Goal: Task Accomplishment & Management: Use online tool/utility

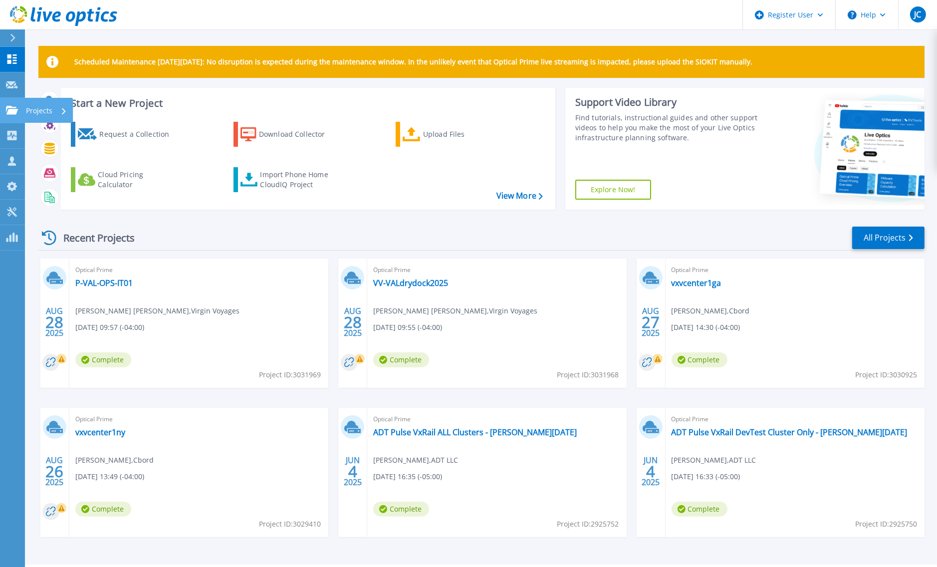
click at [11, 107] on icon at bounding box center [12, 110] width 12 height 8
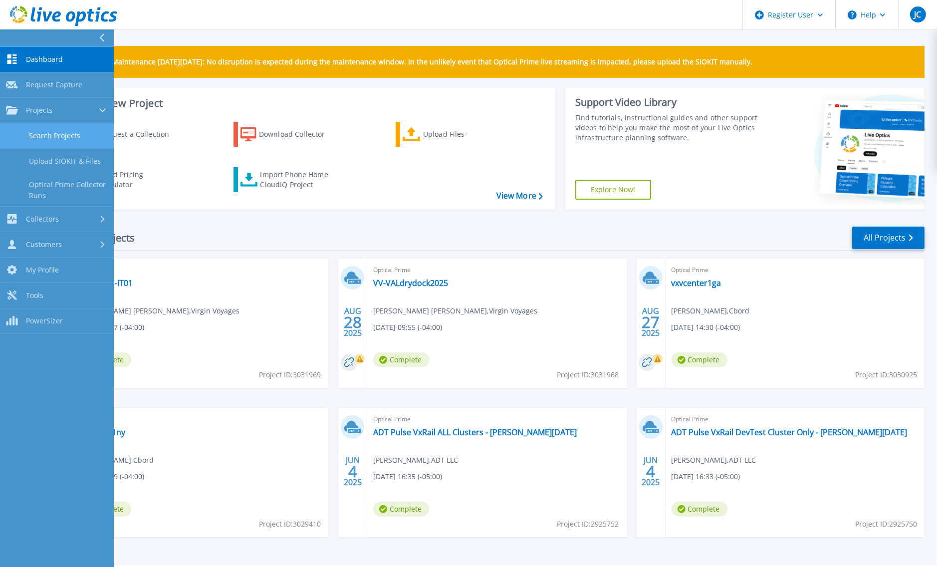
click at [65, 142] on link "Search Projects" at bounding box center [57, 135] width 114 height 25
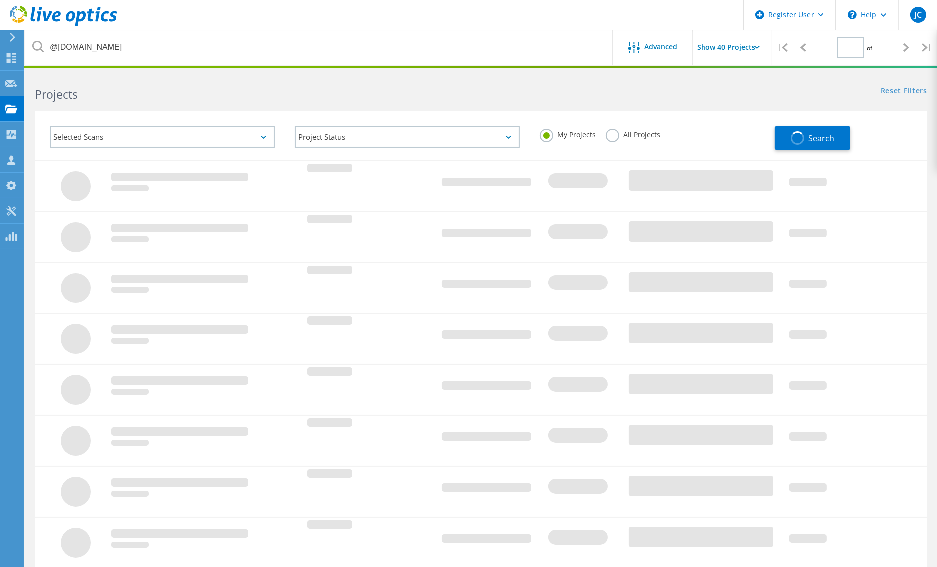
type input "1"
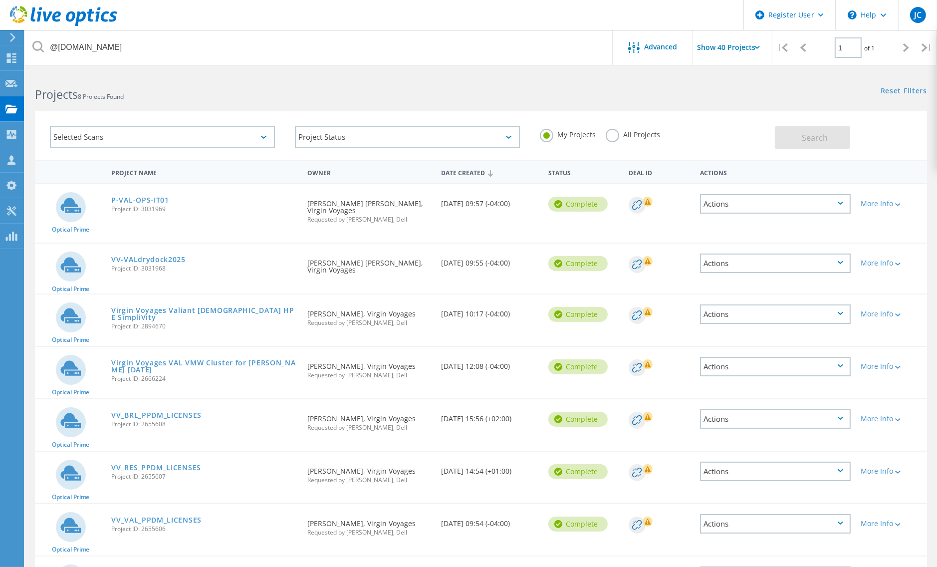
click at [609, 138] on label "All Projects" at bounding box center [633, 133] width 54 height 9
click at [0, 0] on input "All Projects" at bounding box center [0, 0] width 0 height 0
click at [386, 95] on h2 "Projects 8 Projects Found" at bounding box center [253, 94] width 436 height 16
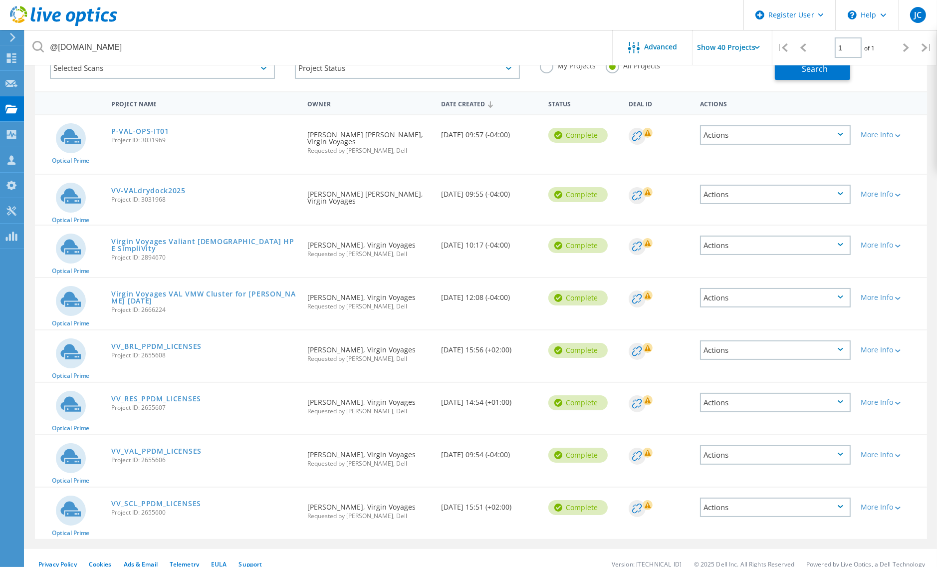
scroll to position [72, 0]
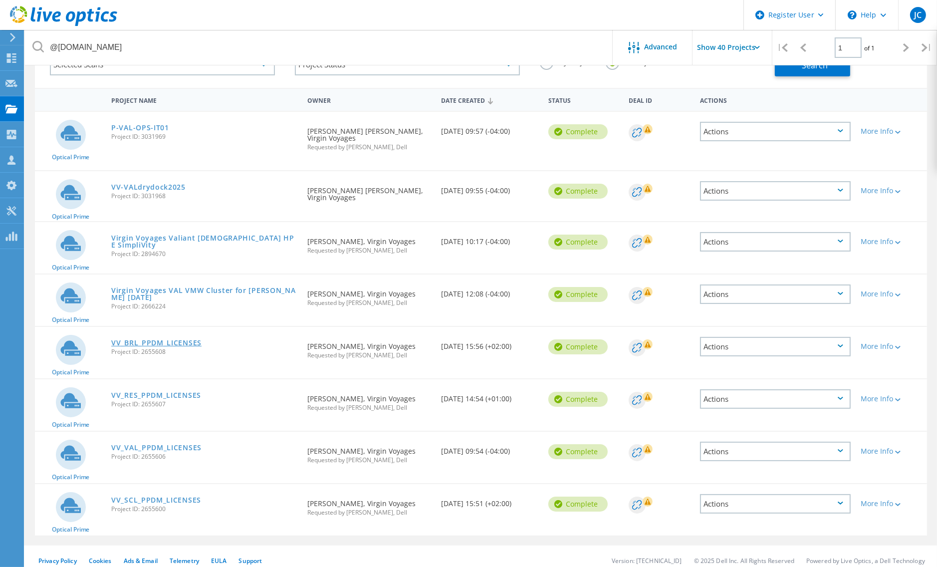
click at [154, 339] on link "VV_BRL_PPDM_LICENSES" at bounding box center [156, 342] width 90 height 7
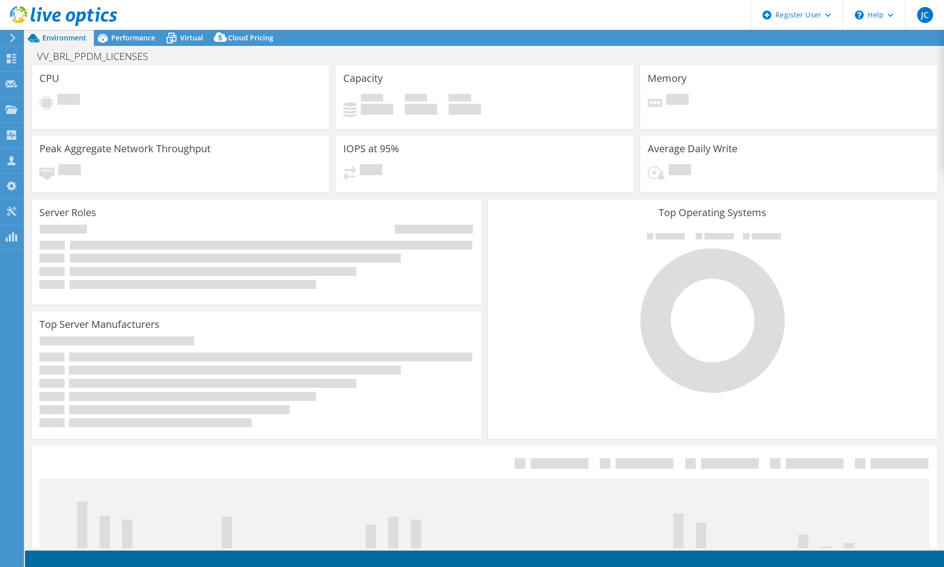
select select "USD"
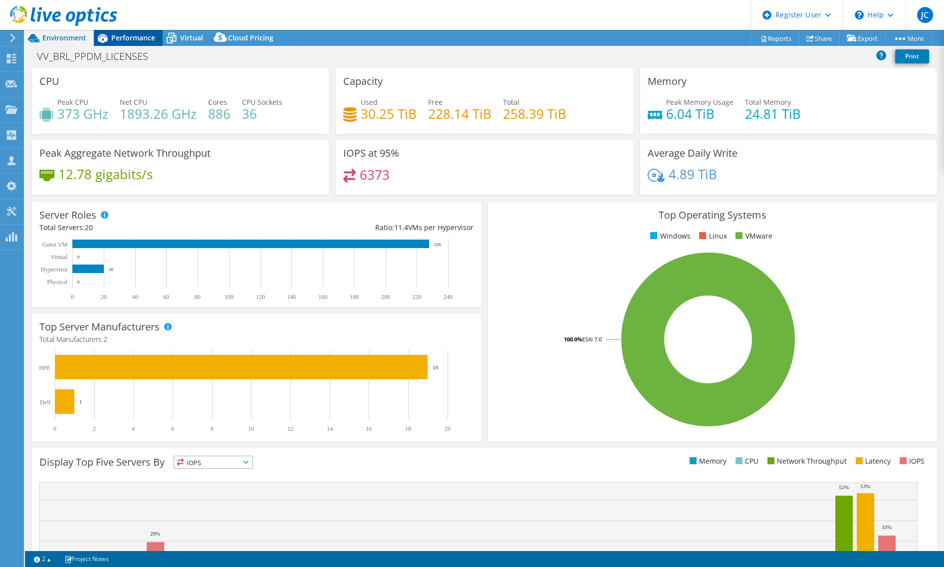
click at [137, 40] on span "Performance" at bounding box center [133, 37] width 44 height 9
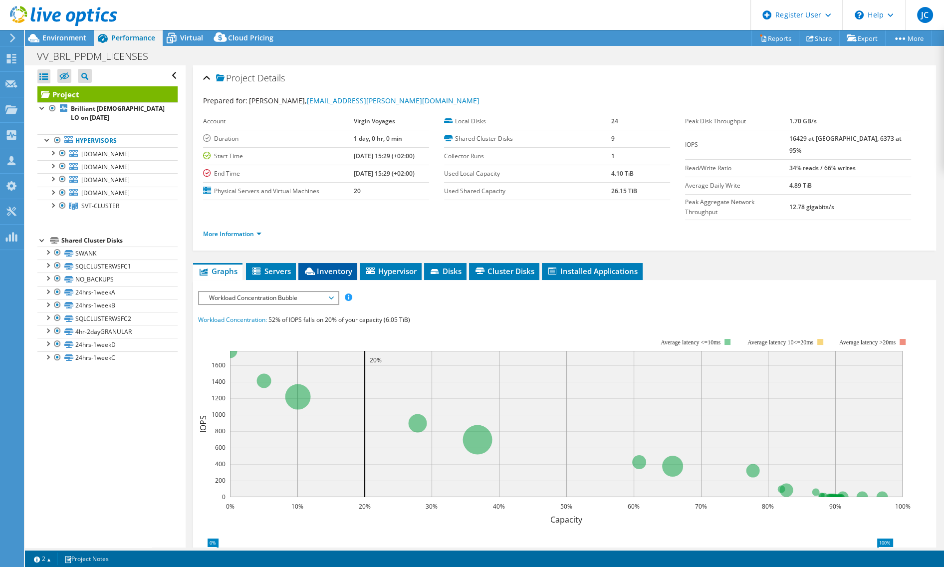
click at [339, 266] on span "Inventory" at bounding box center [327, 271] width 49 height 10
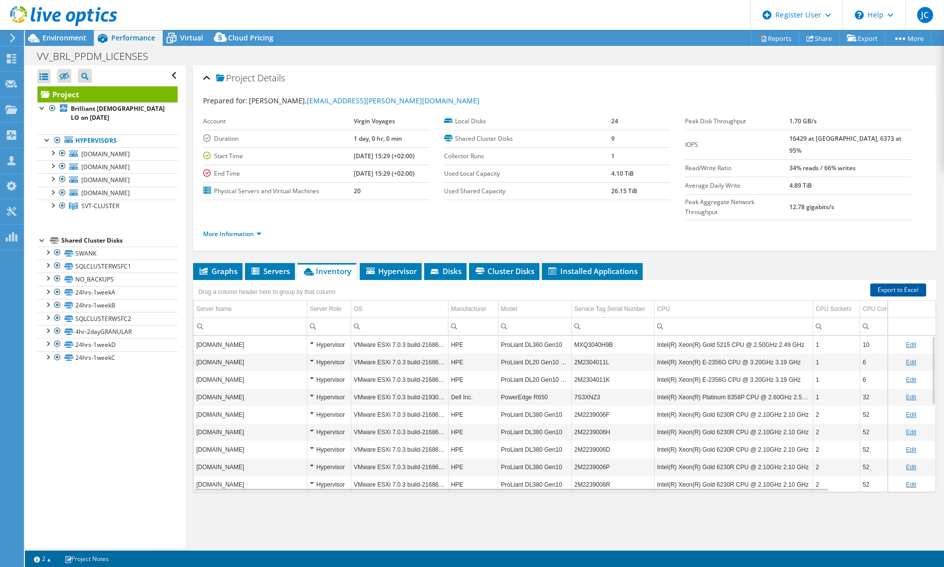
click at [898, 283] on link "Export to Excel" at bounding box center [898, 289] width 56 height 13
click at [678, 21] on header "JC Dell User Jesse Chacon Jesse.Chacon@dell.com Dell My Profile Log Out \n Help…" at bounding box center [472, 15] width 944 height 30
click at [509, 80] on div "Project Details" at bounding box center [564, 78] width 723 height 21
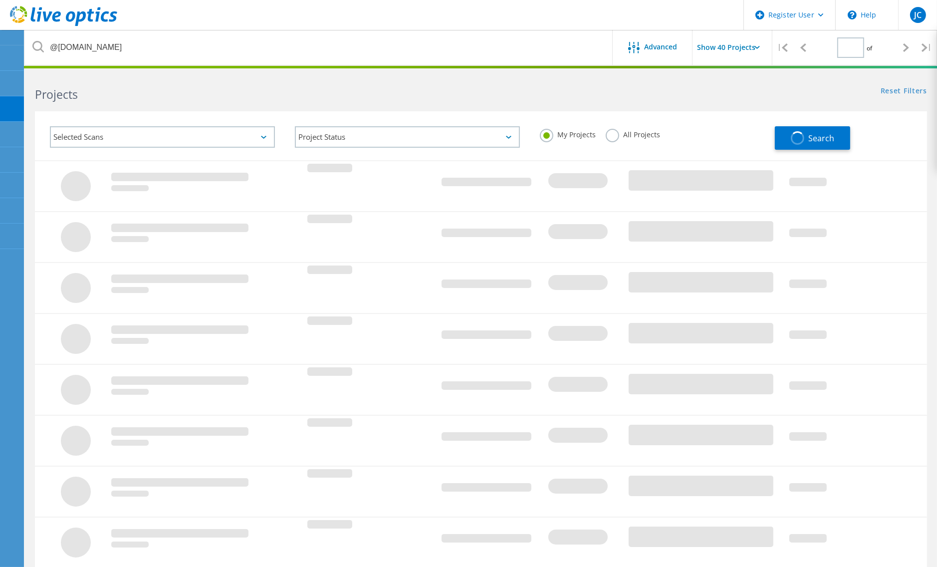
type input "1"
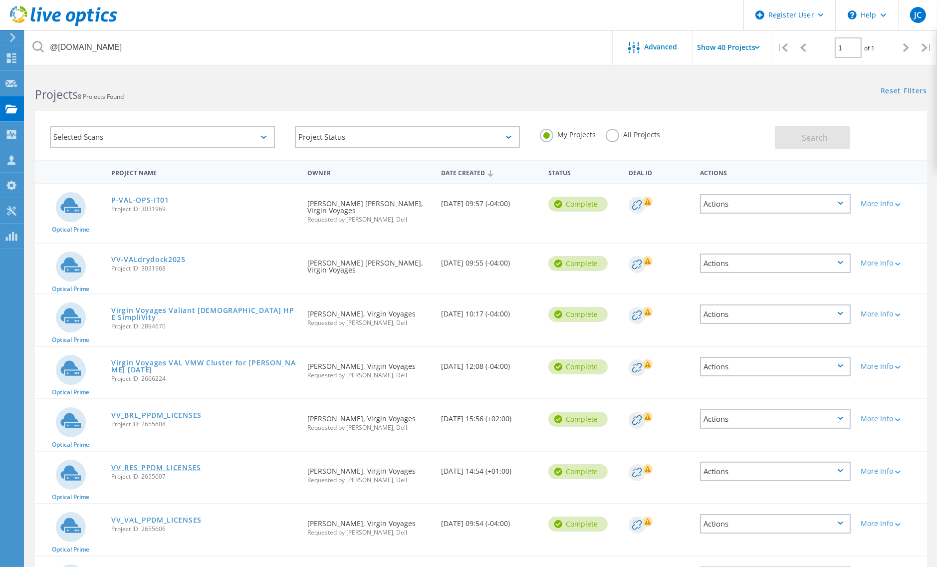
click at [182, 464] on link "VV_RES_PPDM_LICENSES" at bounding box center [156, 467] width 90 height 7
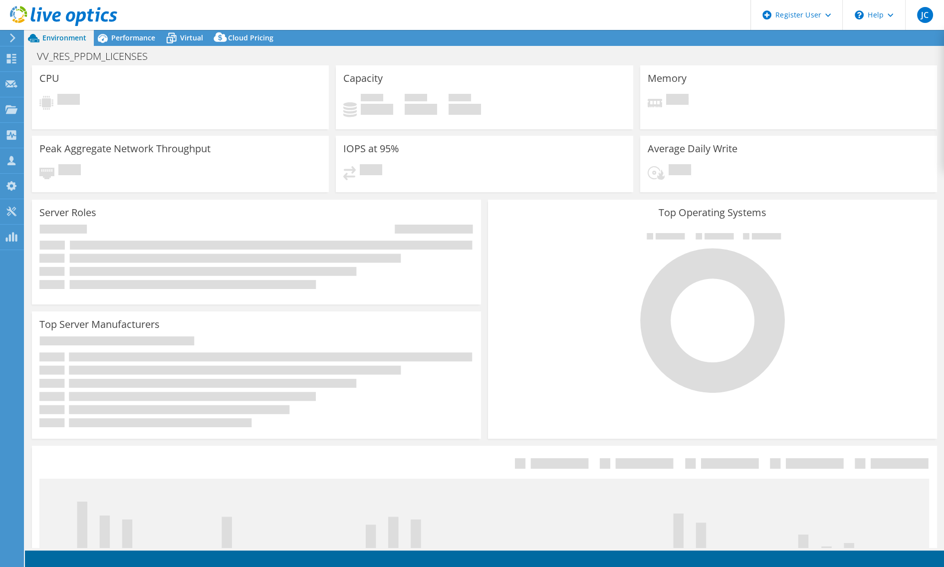
select select "USD"
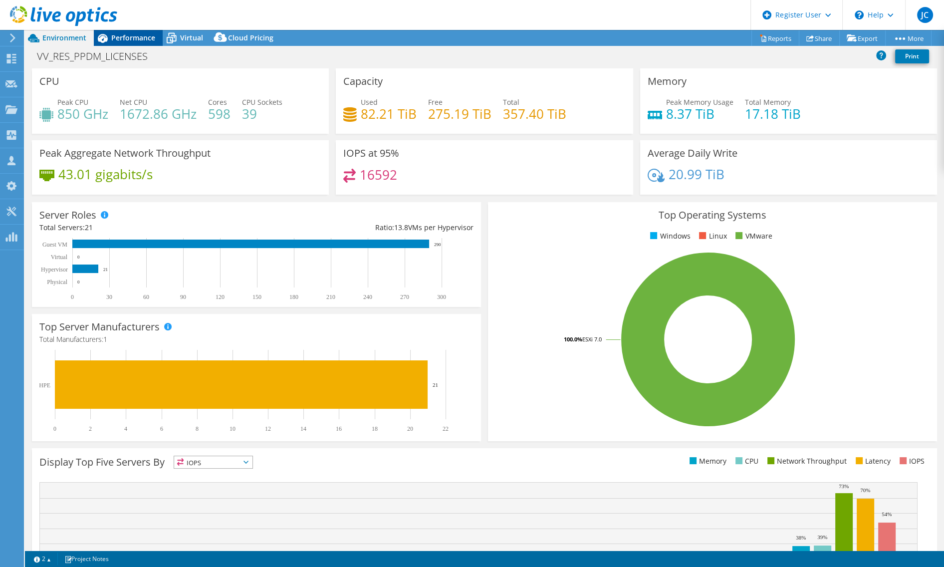
click at [137, 40] on span "Performance" at bounding box center [133, 37] width 44 height 9
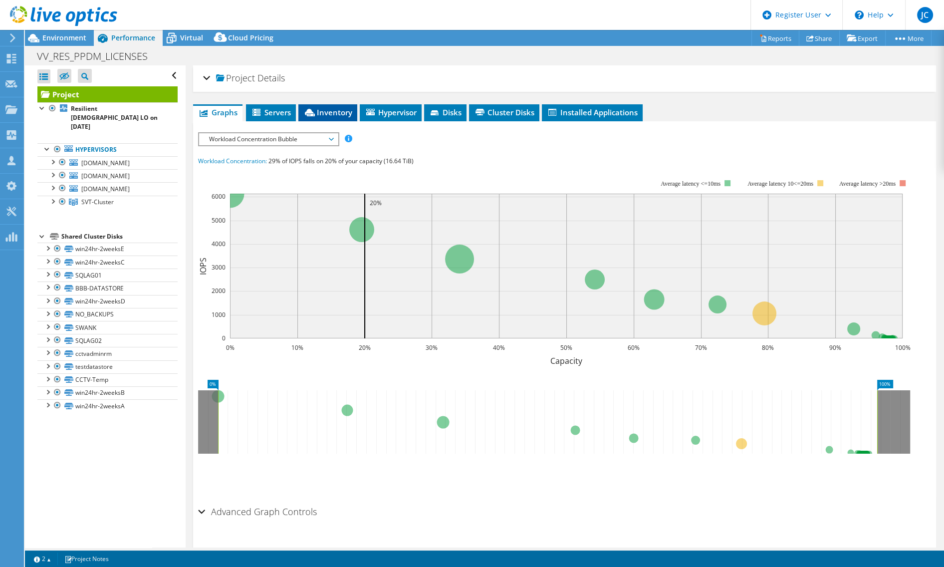
click at [329, 113] on span "Inventory" at bounding box center [327, 112] width 49 height 10
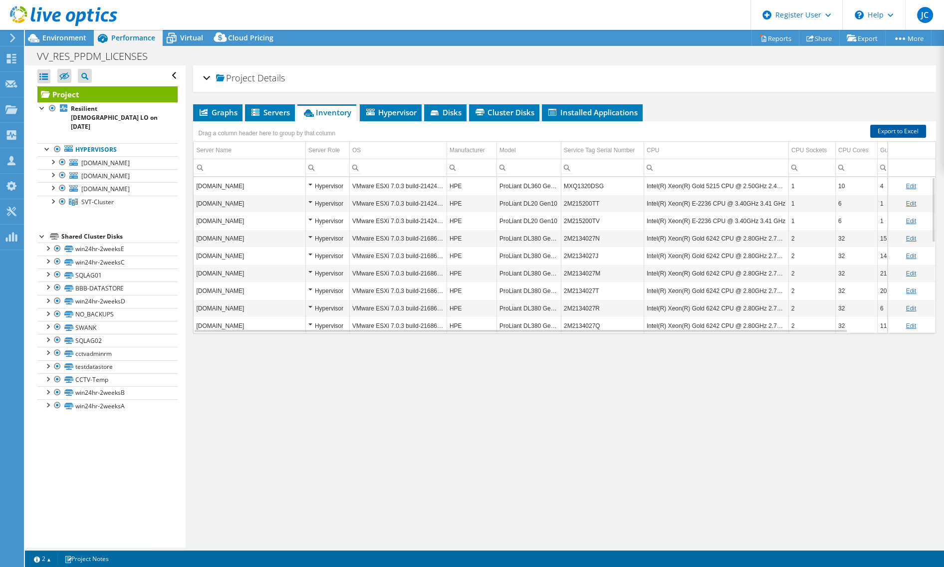
click at [892, 133] on link "Export to Excel" at bounding box center [898, 131] width 56 height 13
click at [228, 512] on div "Project Details Prepared for: Jared Racz, jared.racz@virginvoyages.com Account …" at bounding box center [565, 306] width 758 height 482
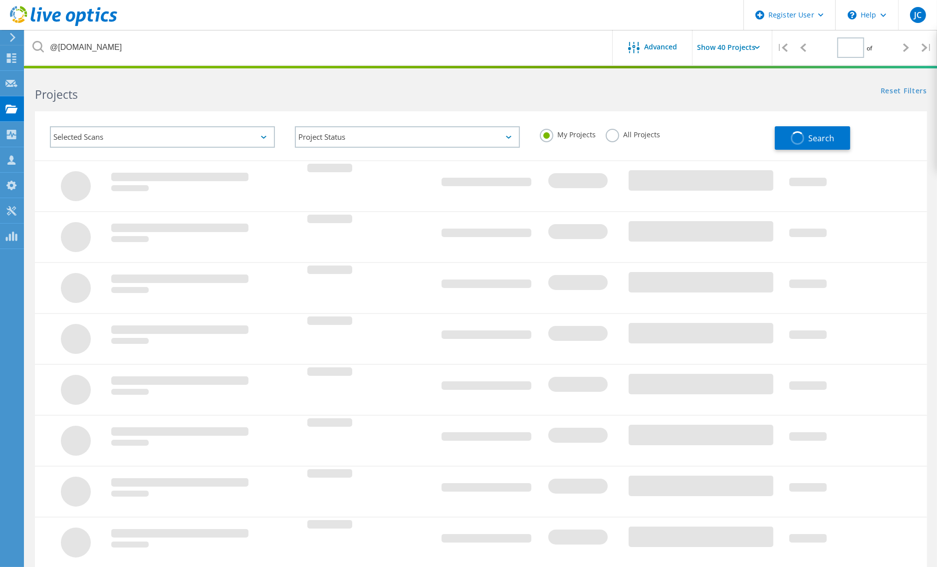
type input "1"
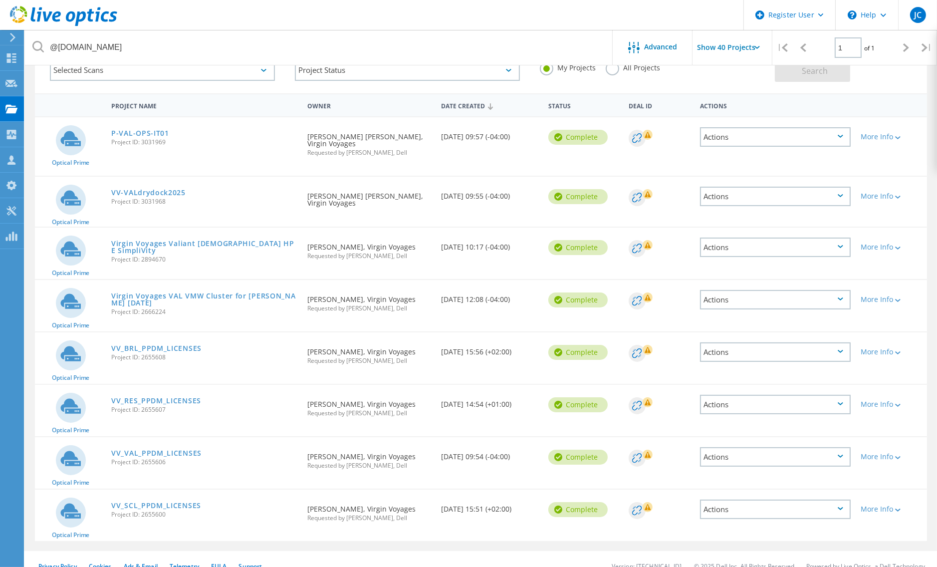
scroll to position [72, 0]
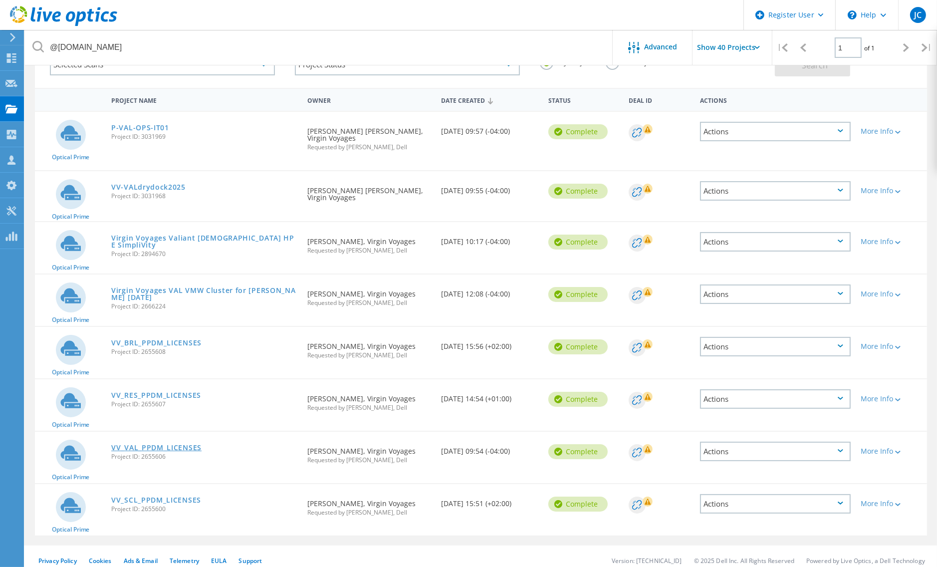
click at [181, 444] on link "VV_VAL_PPDM_LICENSES" at bounding box center [156, 447] width 90 height 7
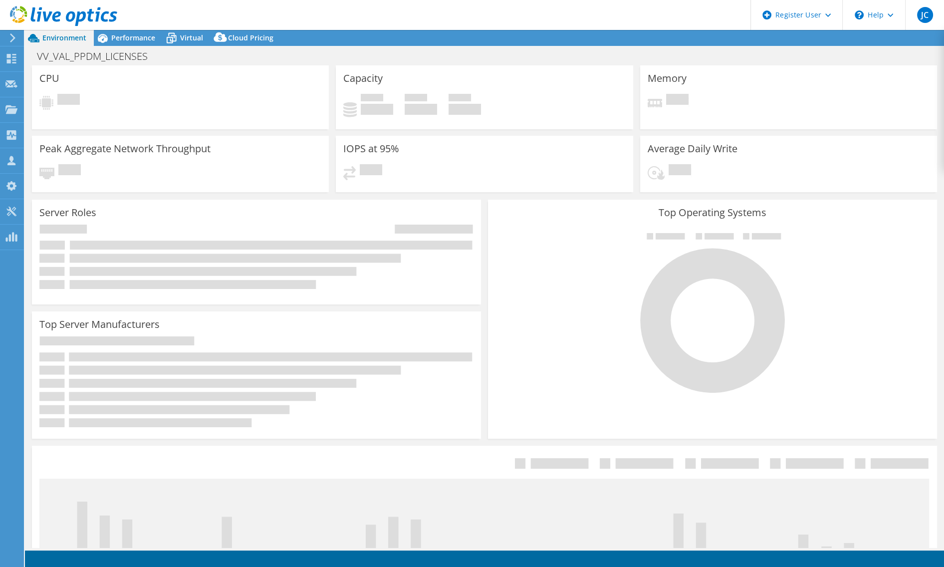
select select "USD"
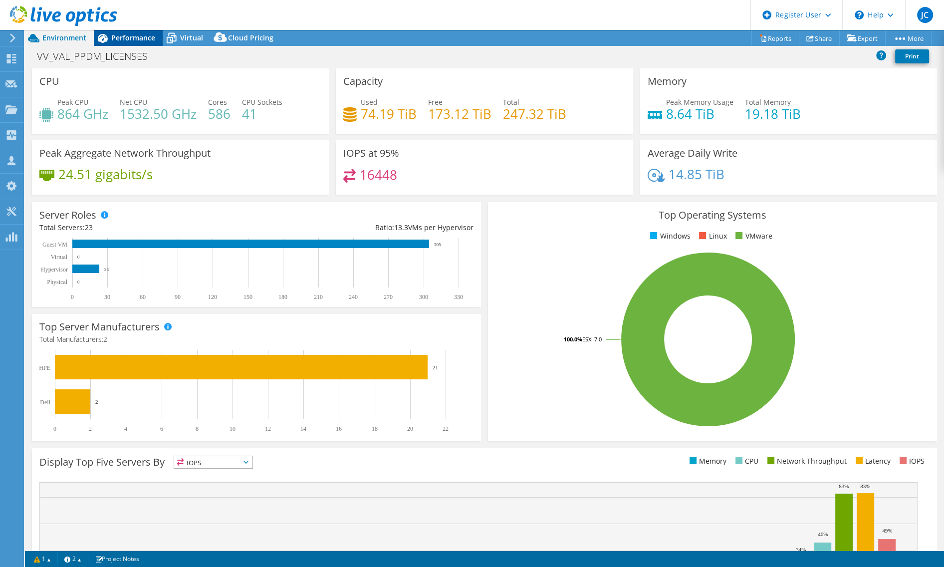
click at [135, 35] on span "Performance" at bounding box center [133, 37] width 44 height 9
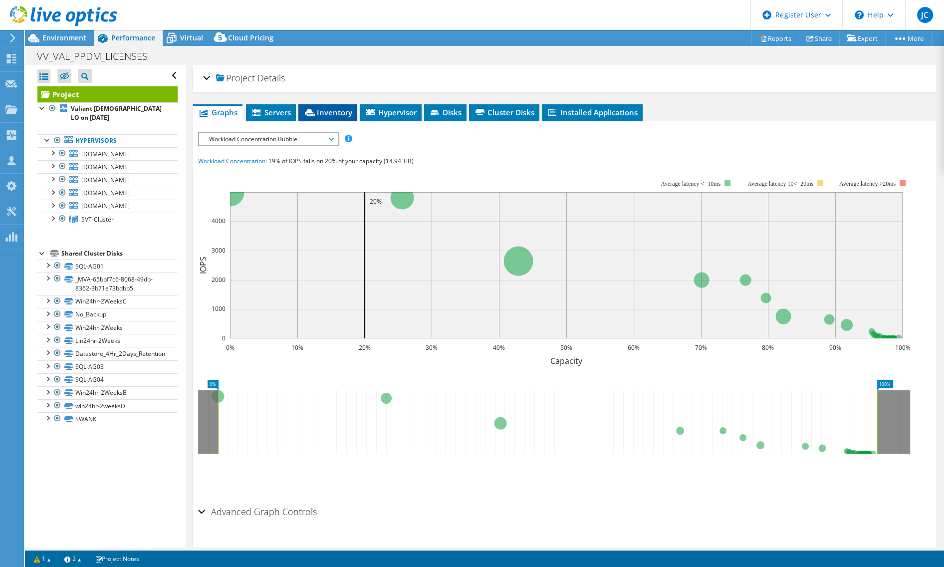
click at [334, 110] on span "Inventory" at bounding box center [327, 112] width 49 height 10
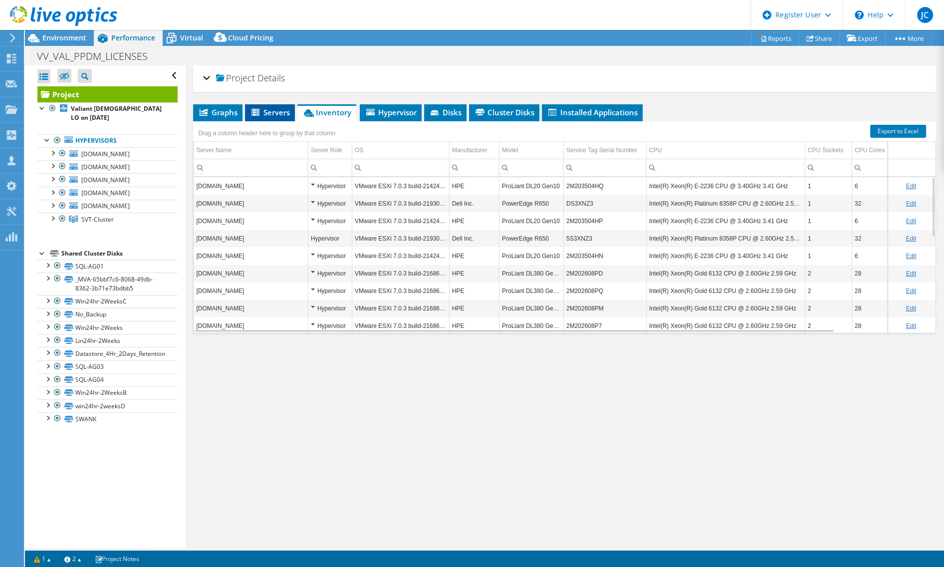
click at [270, 114] on span "Servers" at bounding box center [270, 112] width 40 height 10
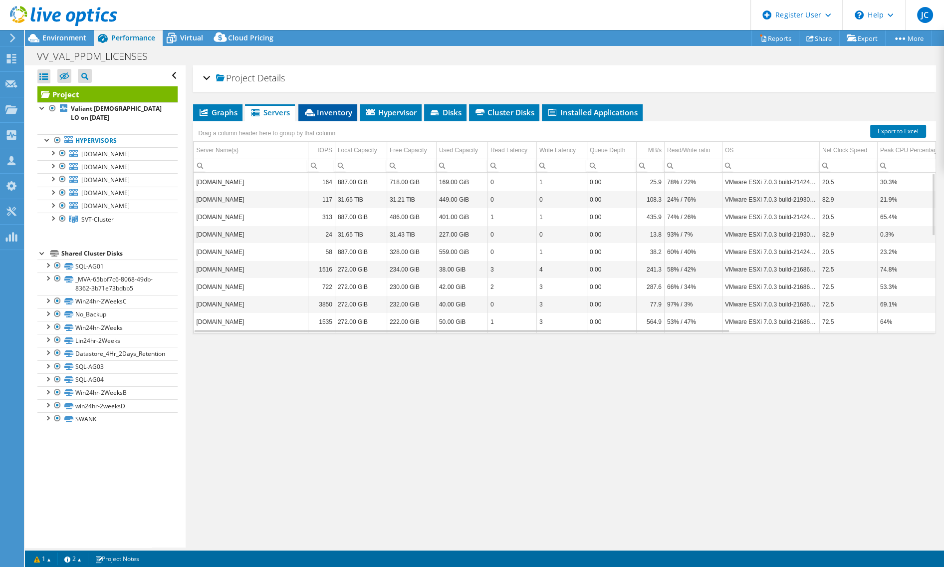
click at [334, 113] on span "Inventory" at bounding box center [327, 112] width 49 height 10
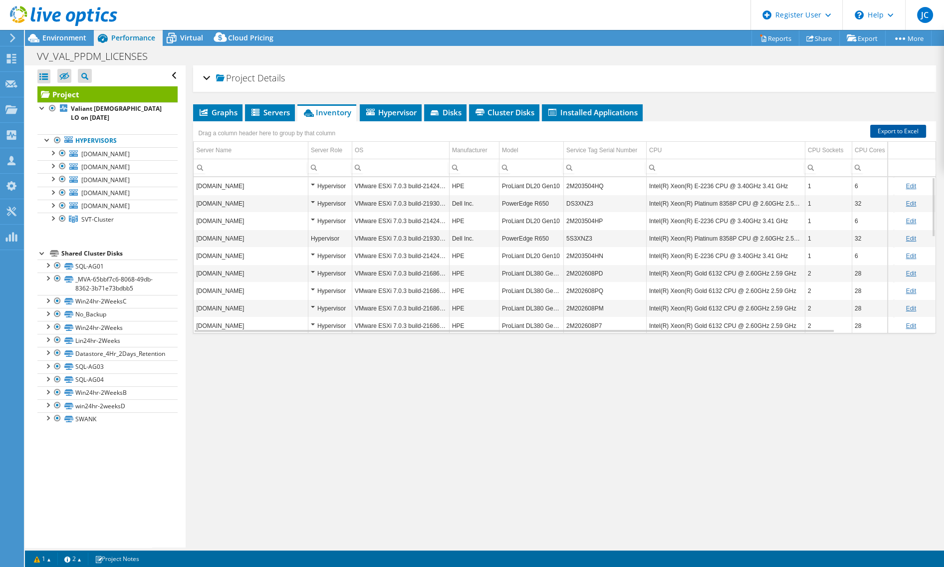
click at [892, 132] on link "Export to Excel" at bounding box center [898, 131] width 56 height 13
click at [45, 493] on div "Open All Close All Hide Excluded Nodes Project Tree Filter" at bounding box center [105, 306] width 160 height 482
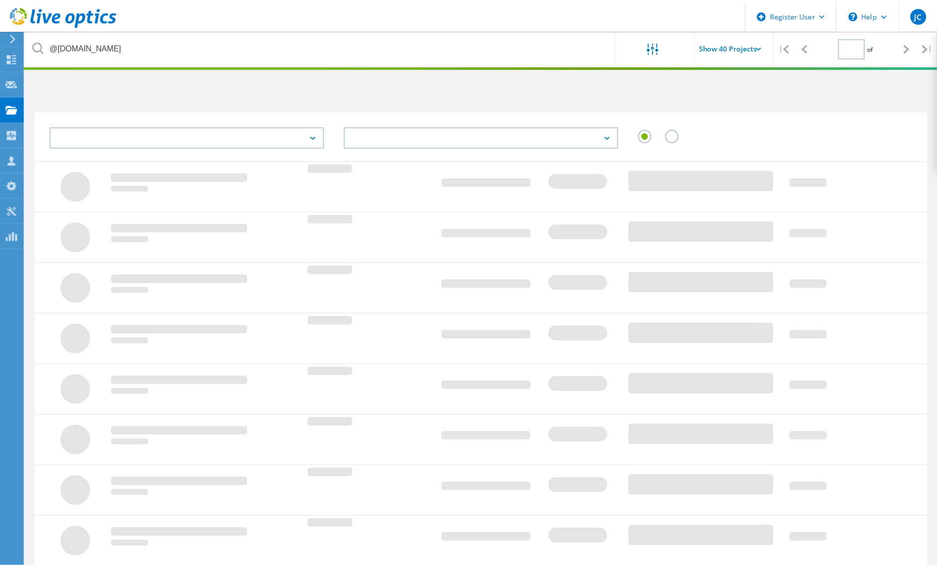
scroll to position [72, 0]
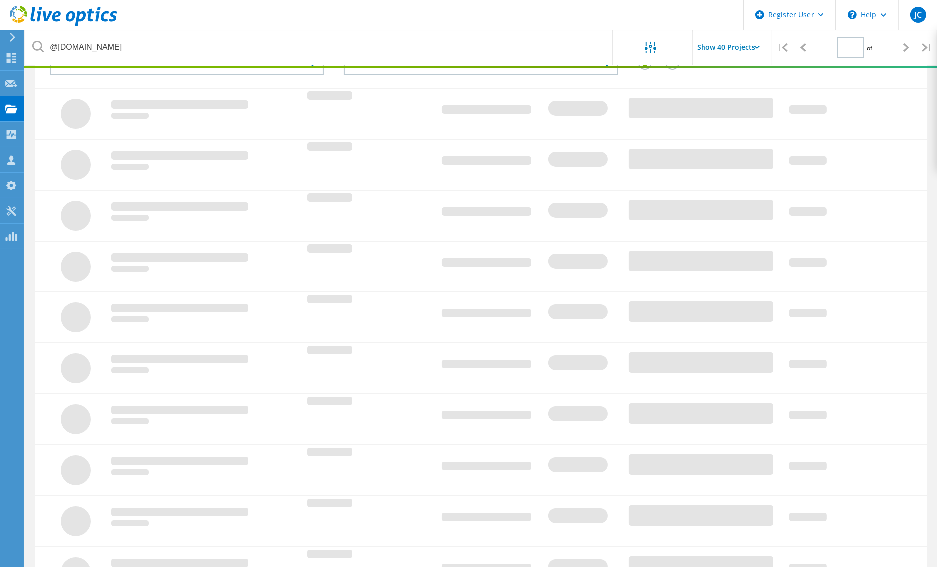
type input "1"
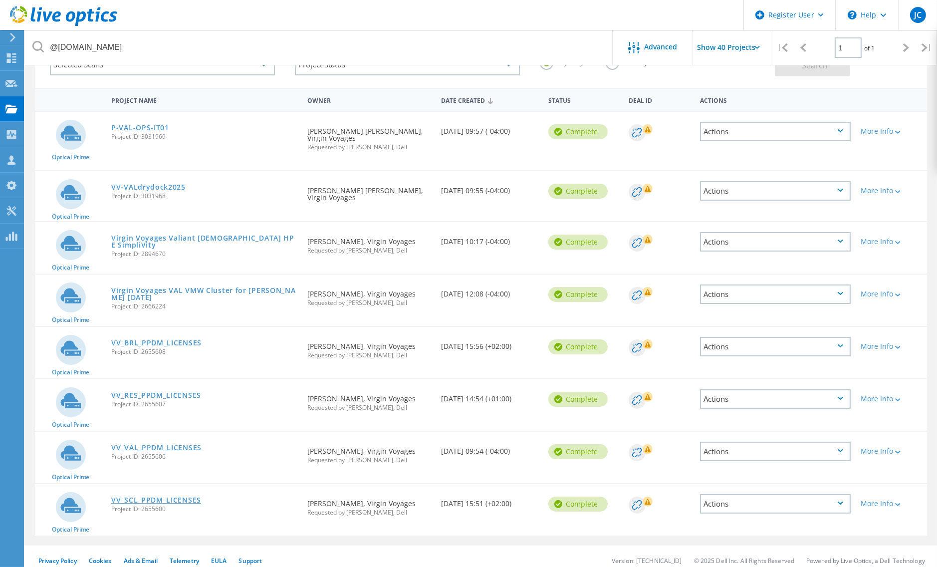
click at [184, 496] on link "VV_SCL_PPDM_LICENSES" at bounding box center [156, 499] width 90 height 7
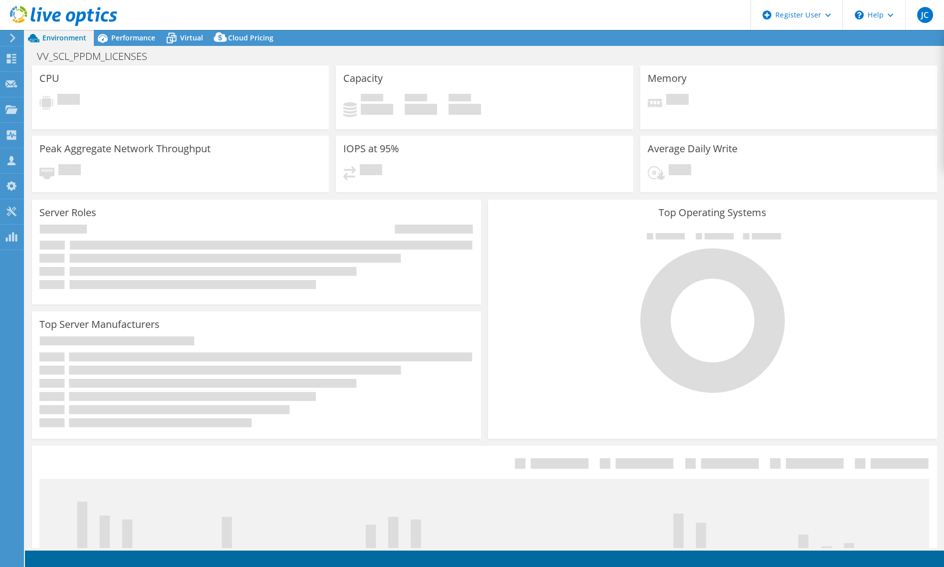
select select "USD"
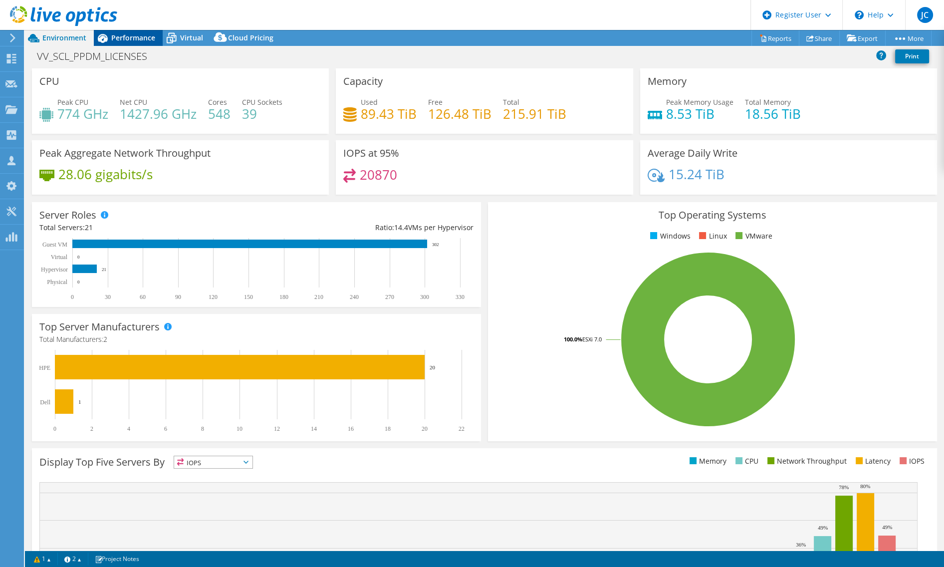
click at [133, 36] on span "Performance" at bounding box center [133, 37] width 44 height 9
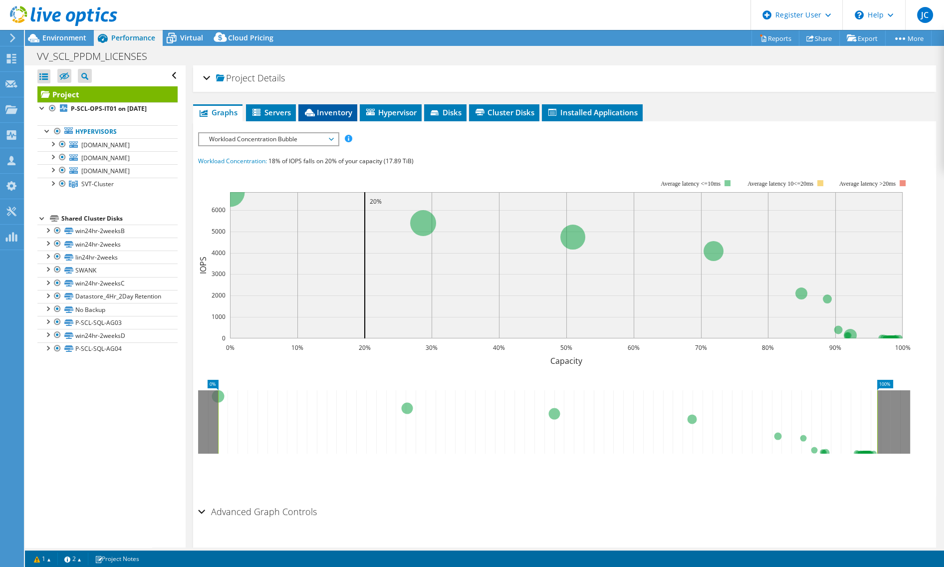
click at [329, 110] on span "Inventory" at bounding box center [327, 112] width 49 height 10
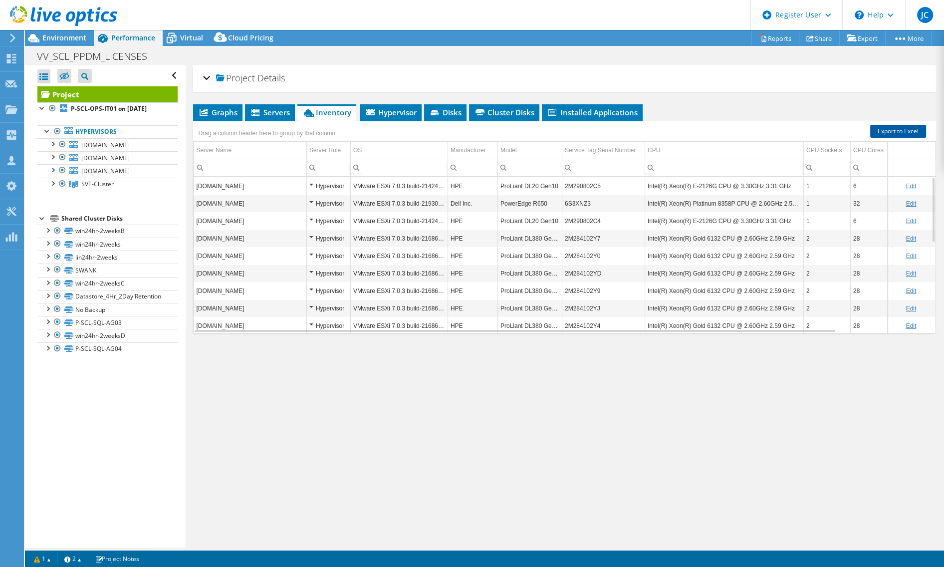
click at [871, 133] on link "Export to Excel" at bounding box center [898, 131] width 56 height 13
